Goal: Information Seeking & Learning: Learn about a topic

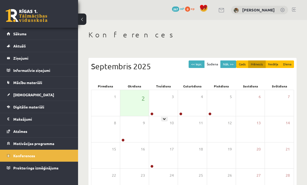
click at [55, 29] on link "Sākums" at bounding box center [39, 34] width 65 height 12
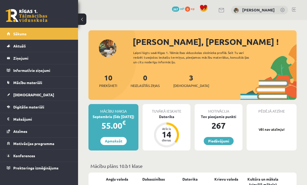
click at [25, 84] on span "Mācību materiāli" at bounding box center [27, 82] width 29 height 5
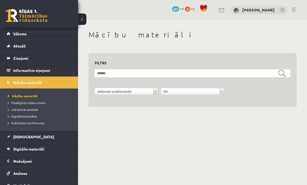
click at [44, 136] on link "[DEMOGRAPHIC_DATA]" at bounding box center [39, 137] width 65 height 12
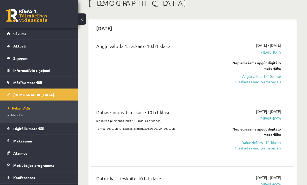
scroll to position [32, 0]
click at [268, 82] on link "Angļu valoda I - 10.klase 1.ieskaites mācību materiāls" at bounding box center [252, 79] width 56 height 11
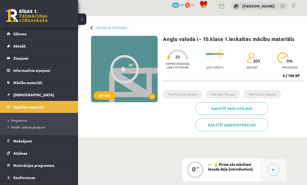
scroll to position [4, 0]
click at [224, 62] on div at bounding box center [215, 54] width 18 height 17
click at [258, 60] on span "303" at bounding box center [256, 60] width 7 height 5
click at [288, 57] on img at bounding box center [282, 57] width 11 height 11
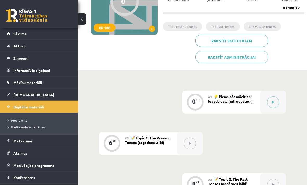
scroll to position [90, 0]
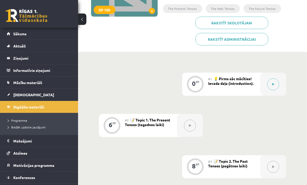
click at [273, 83] on icon at bounding box center [273, 84] width 2 height 3
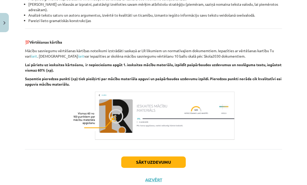
scroll to position [574, 0]
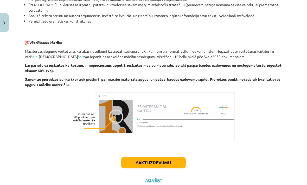
click at [164, 164] on button "Sākt uzdevumu" at bounding box center [153, 162] width 64 height 11
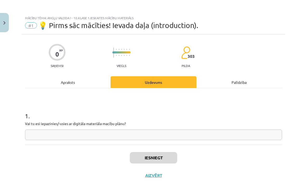
click at [258, 136] on input "text" at bounding box center [153, 135] width 257 height 11
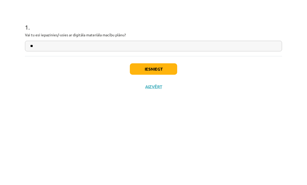
type input "**"
click at [172, 152] on button "Iesniegt" at bounding box center [153, 157] width 47 height 11
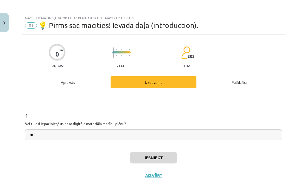
click at [151, 156] on button "Iesniegt" at bounding box center [153, 157] width 47 height 11
click at [275, 121] on p "Vai tu esi iepazinies/-usies ar digitāla materiāla macību plānu?" at bounding box center [153, 123] width 257 height 5
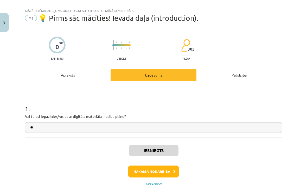
scroll to position [8, 0]
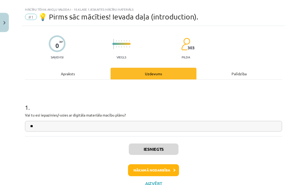
click at [169, 171] on button "Nākamā nodarbība" at bounding box center [153, 171] width 51 height 12
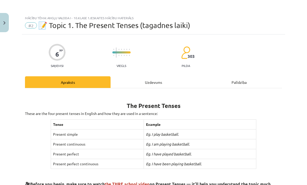
scroll to position [0, 0]
click at [2, 14] on button "Close" at bounding box center [4, 22] width 9 height 19
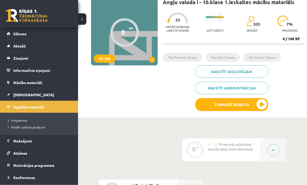
scroll to position [41, 0]
click at [18, 84] on span "Mācību materiāli" at bounding box center [27, 82] width 29 height 5
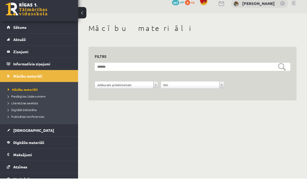
click at [19, 101] on span "Pieslēgties Uzdevumiem" at bounding box center [27, 103] width 38 height 4
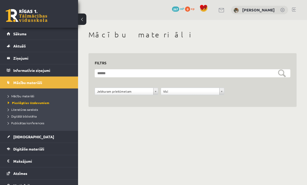
click at [10, 46] on link "Aktuāli" at bounding box center [39, 46] width 65 height 12
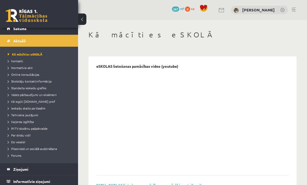
scroll to position [6, 0]
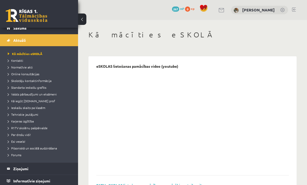
click at [24, 103] on span "Kā iegūt [DOMAIN_NAME] prof" at bounding box center [31, 101] width 47 height 4
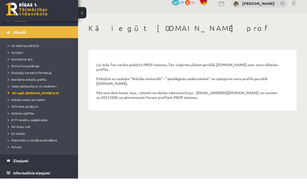
scroll to position [2, 0]
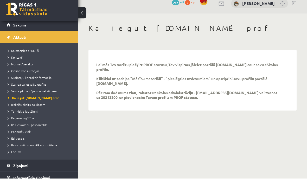
click at [12, 38] on link "Aktuāli" at bounding box center [39, 44] width 65 height 12
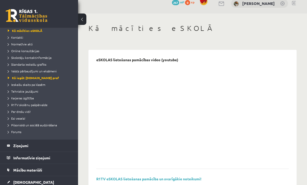
scroll to position [42, 0]
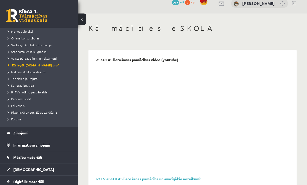
click at [26, 159] on span "Mācību materiāli" at bounding box center [27, 157] width 29 height 5
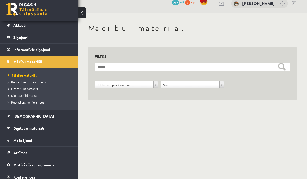
click at [21, 87] on span "Pieslēgties Uzdevumiem" at bounding box center [27, 89] width 38 height 4
click at [24, 38] on legend "Ziņojumi 0" at bounding box center [42, 44] width 58 height 12
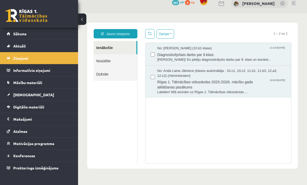
click at [25, 47] on span "Aktuāli" at bounding box center [19, 46] width 12 height 5
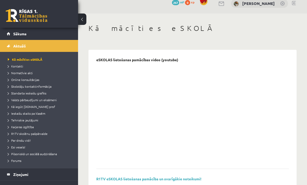
click at [28, 106] on span "Kā iegūt [DOMAIN_NAME] prof" at bounding box center [31, 107] width 47 height 4
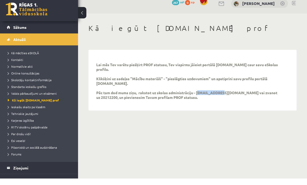
click at [213, 101] on div "Lai mēs Tev varētu piešķirt PROF statusu, Tev vispirms jāieiet portālā uzdevumi…" at bounding box center [188, 89] width 185 height 41
copy p "info@r1tv.lv"
click at [156, 101] on div "Lai mēs Tev varētu piešķirt PROF statusu, Tev vispirms jāieiet portālā uzdevumi…" at bounding box center [188, 89] width 185 height 41
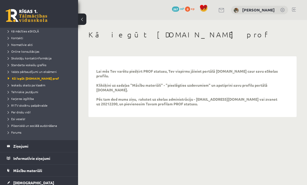
scroll to position [29, 0]
click at [19, 89] on link "Tehniskie jautājumi" at bounding box center [40, 91] width 65 height 5
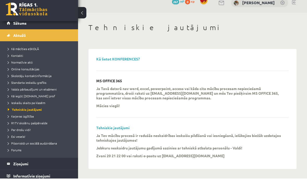
scroll to position [4, 0]
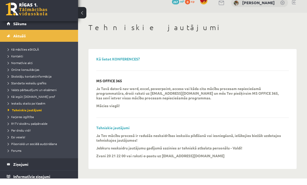
click at [8, 36] on link "Aktuāli" at bounding box center [39, 42] width 65 height 12
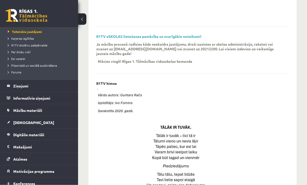
scroll to position [149, 0]
click at [28, 87] on legend "Ziņojumi 0" at bounding box center [42, 86] width 58 height 12
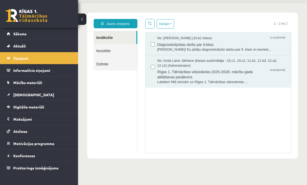
click at [26, 73] on legend "Informatīvie ziņojumi 0" at bounding box center [42, 70] width 58 height 12
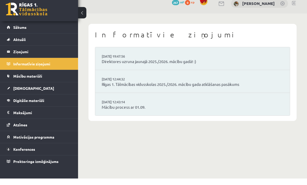
click at [25, 80] on span "Mācību materiāli" at bounding box center [27, 82] width 29 height 5
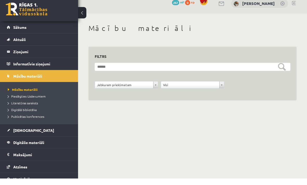
click at [34, 108] on span "Literatūras saraksts" at bounding box center [23, 110] width 30 height 4
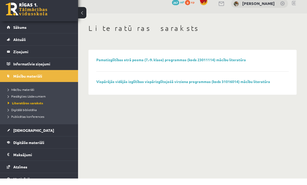
click at [31, 101] on link "Pieslēgties Uzdevumiem" at bounding box center [40, 103] width 65 height 5
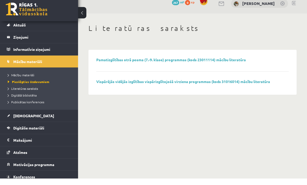
scroll to position [14, 0]
click at [28, 119] on link "[DEMOGRAPHIC_DATA]" at bounding box center [39, 123] width 65 height 12
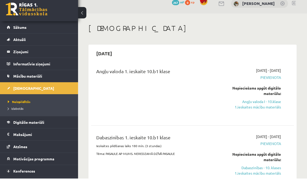
scroll to position [6, 0]
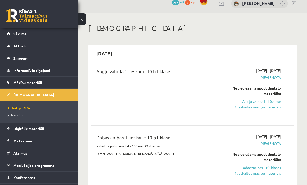
click at [263, 113] on div "2025-09-01 - 2025-09-15 Pievienota Nepieciešams apgūt digitālo materiālu: Angļu…" at bounding box center [252, 92] width 64 height 49
click at [272, 109] on link "Angļu valoda I - 10.klase 1.ieskaites mācību materiāls" at bounding box center [252, 104] width 56 height 11
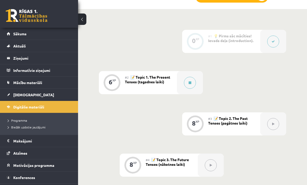
scroll to position [149, 0]
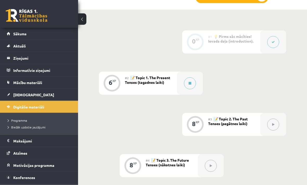
click at [38, 127] on span "Biežāk uzdotie jautājumi" at bounding box center [27, 127] width 38 height 4
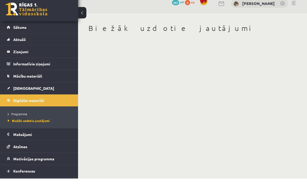
click at [21, 117] on li "Programma" at bounding box center [40, 120] width 65 height 7
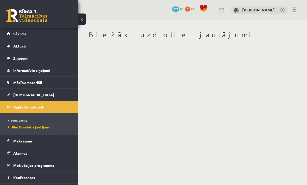
scroll to position [-6, 0]
click at [22, 118] on link "Programma" at bounding box center [40, 120] width 65 height 5
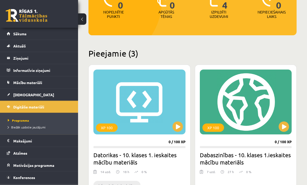
scroll to position [84, 0]
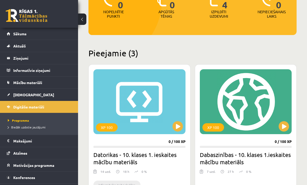
click at [32, 126] on span "Biežāk uzdotie jautājumi" at bounding box center [27, 127] width 38 height 4
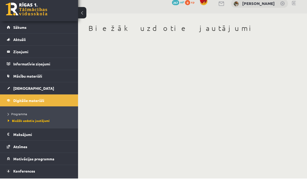
click at [18, 119] on span "Programma" at bounding box center [17, 121] width 19 height 4
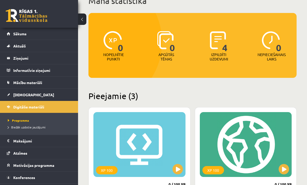
scroll to position [33, 0]
